Goal: Information Seeking & Learning: Learn about a topic

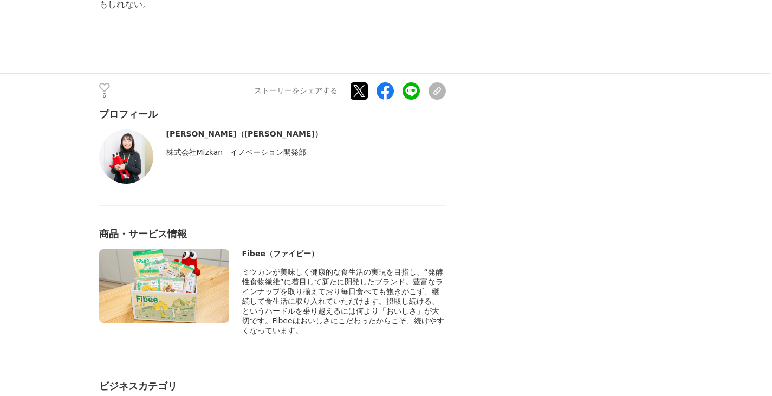
scroll to position [5087, 0]
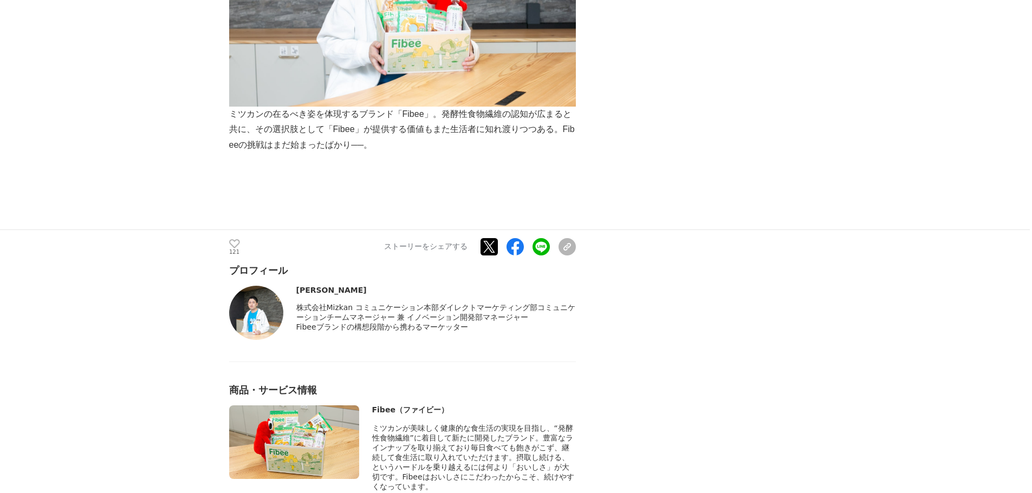
scroll to position [5470, 0]
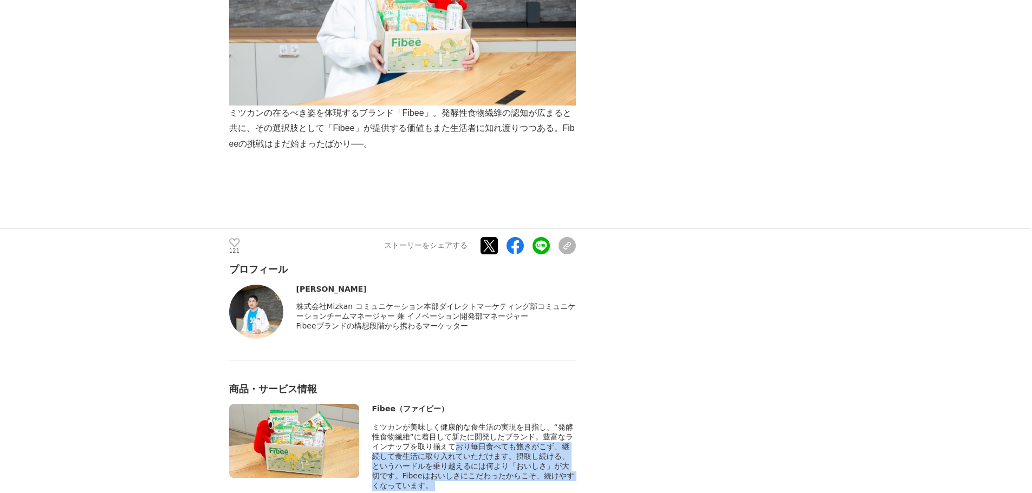
drag, startPoint x: 371, startPoint y: 348, endPoint x: 591, endPoint y: 425, distance: 233.0
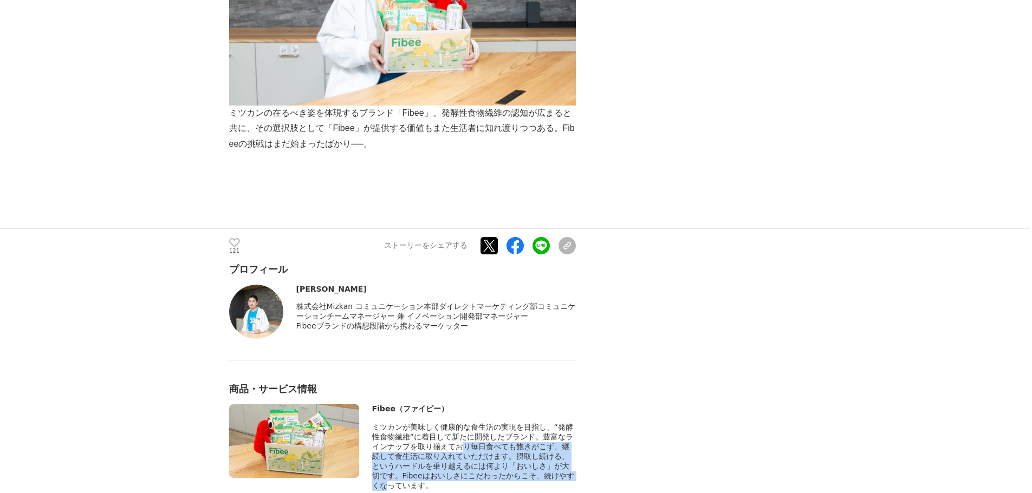
drag, startPoint x: 376, startPoint y: 343, endPoint x: 505, endPoint y: 385, distance: 136.2
click at [505, 423] on span "ミツカンが美味しく健康的な食生活の実現を目指し、“発酵性食物繊維”に着目して新たに開発したブランド。豊富なラインナップを取り揃えており毎日食べても飽きがこず、…" at bounding box center [473, 456] width 202 height 67
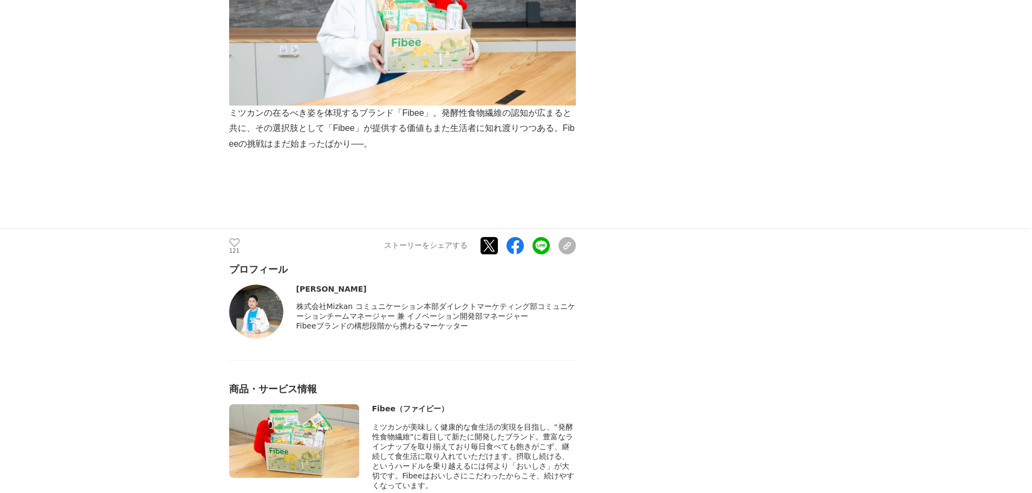
click at [461, 383] on div "商品・サービス情報" at bounding box center [402, 389] width 347 height 13
drag, startPoint x: 373, startPoint y: 343, endPoint x: 566, endPoint y: 414, distance: 205.0
click at [566, 423] on div "ミツカンが美味しく健康的な食生活の実現を目指し、“発酵性食物繊維”に着目して新たに開発したブランド。豊富なラインナップを取り揃えており毎日食べても飽きがこず、…" at bounding box center [474, 457] width 204 height 68
copy span "ミツカンが美味しく健康的な食生活の実現を目指し、“発酵性食物繊維”に着目して新たに開発したブランド。豊富なラインナップを取り揃えており毎日食べても飽きがこず、…"
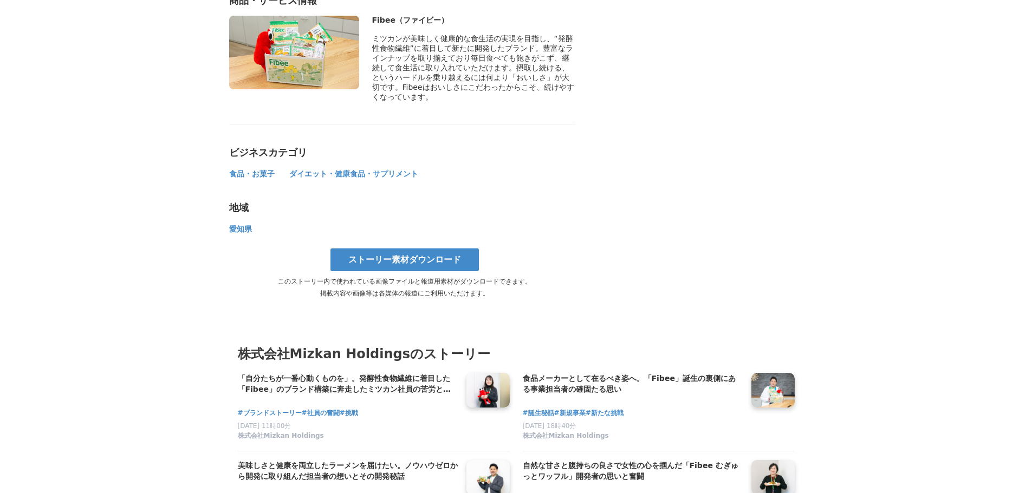
scroll to position [5859, 0]
click at [392, 373] on h4 "「自分たちが一番心動くものを」。発酵性食物繊維に着目した「Fibee」のブランド構築に奔走したミツカン社員の苦労と挑戦" at bounding box center [348, 384] width 220 height 22
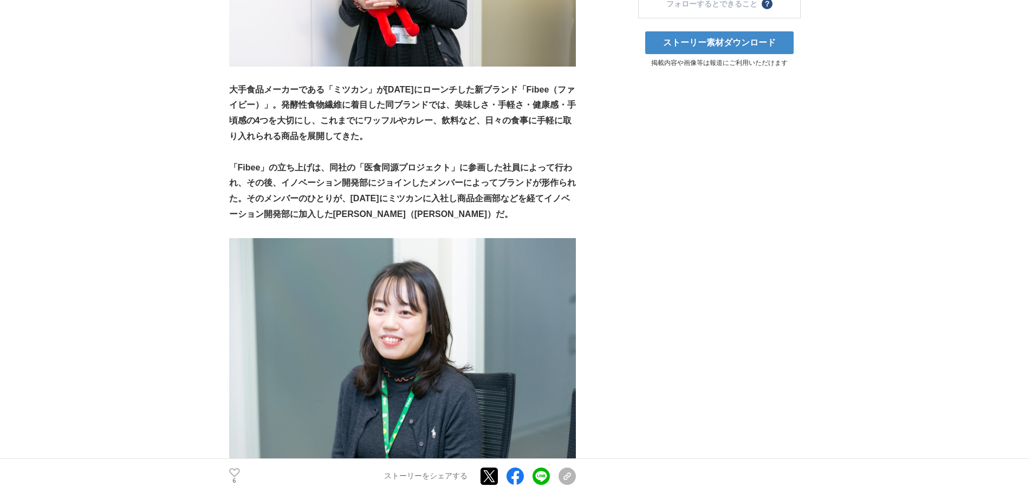
scroll to position [397, 0]
